Goal: Task Accomplishment & Management: Use online tool/utility

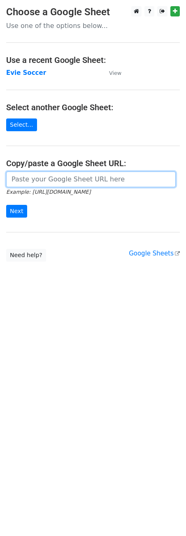
click at [95, 183] on input "url" at bounding box center [91, 180] width 170 height 16
paste input "[URL][DOMAIN_NAME]"
type input "[URL][DOMAIN_NAME]"
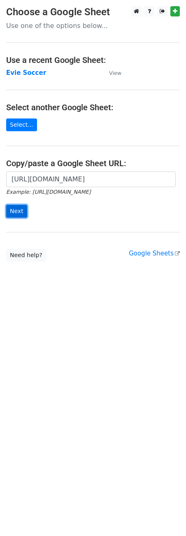
scroll to position [0, 0]
click at [12, 209] on input "Next" at bounding box center [16, 211] width 21 height 13
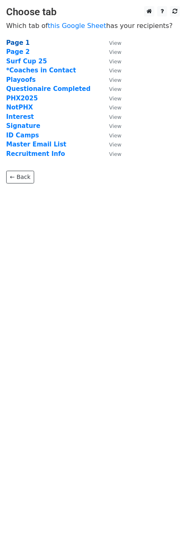
click at [19, 42] on strong "Page 1" at bounding box center [17, 42] width 23 height 7
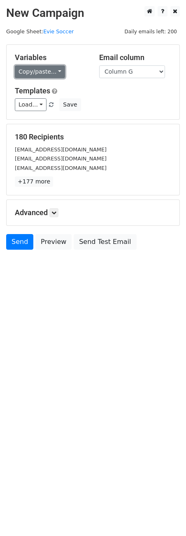
click at [33, 70] on link "Copy/paste..." at bounding box center [40, 71] width 50 height 13
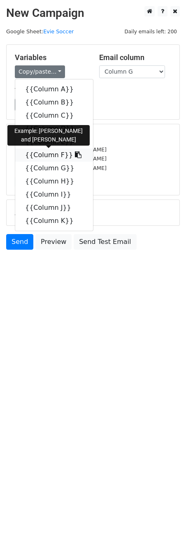
click at [75, 154] on icon at bounding box center [78, 154] width 7 height 7
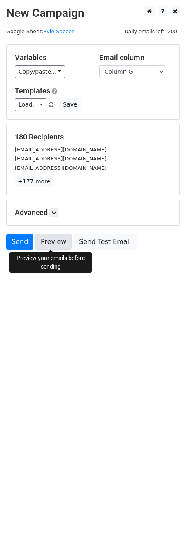
click at [45, 236] on link "Preview" at bounding box center [53, 242] width 36 height 16
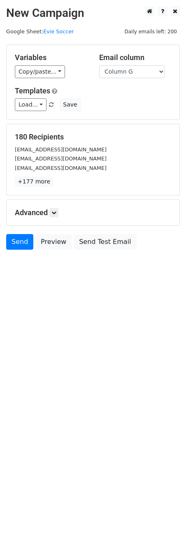
click at [67, 312] on html "New Campaign Daily emails left: 200 Google Sheet: Evie Soccer Variables Copy/pa…" at bounding box center [93, 268] width 186 height 536
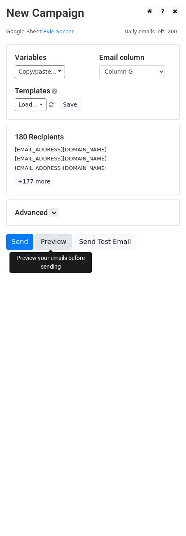
click at [53, 240] on link "Preview" at bounding box center [53, 242] width 36 height 16
